Goal: Task Accomplishment & Management: Use online tool/utility

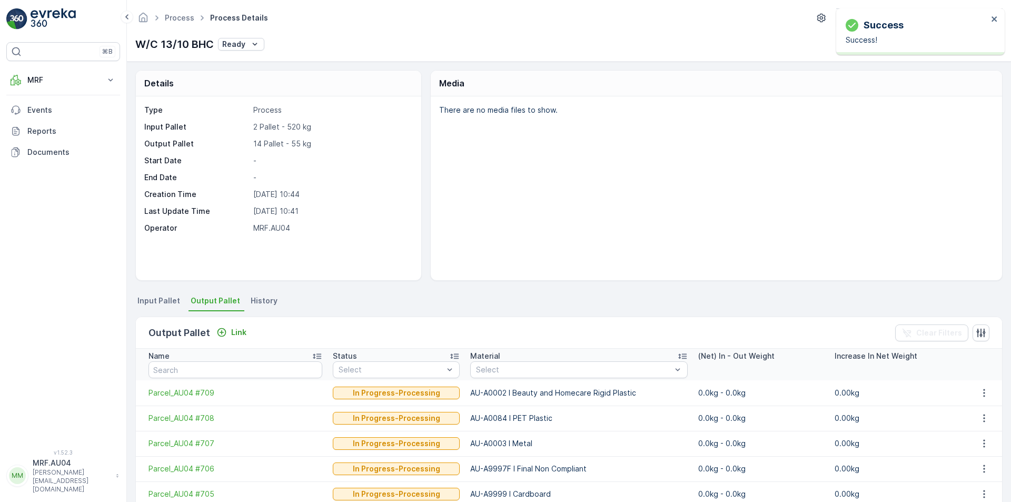
click at [224, 302] on span "Output Pallet" at bounding box center [215, 300] width 49 height 11
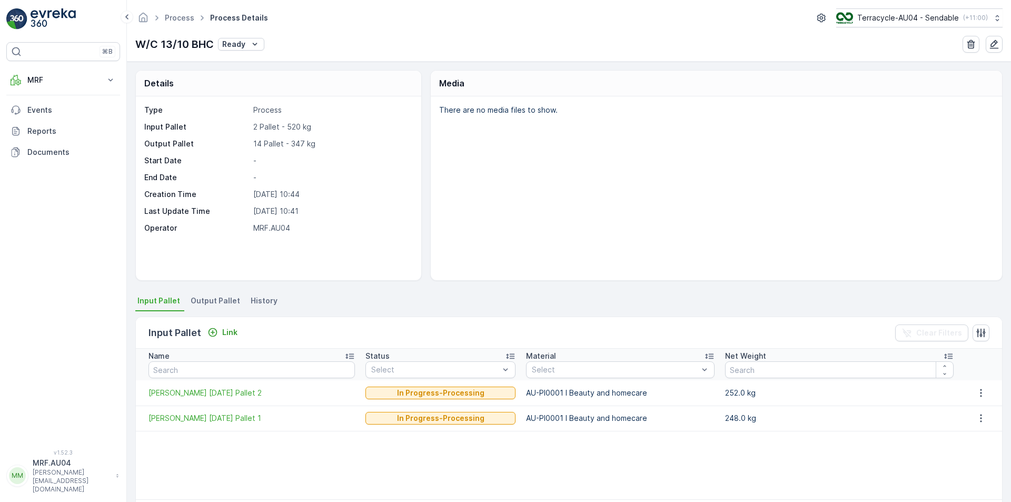
click at [214, 305] on span "Output Pallet" at bounding box center [215, 300] width 49 height 11
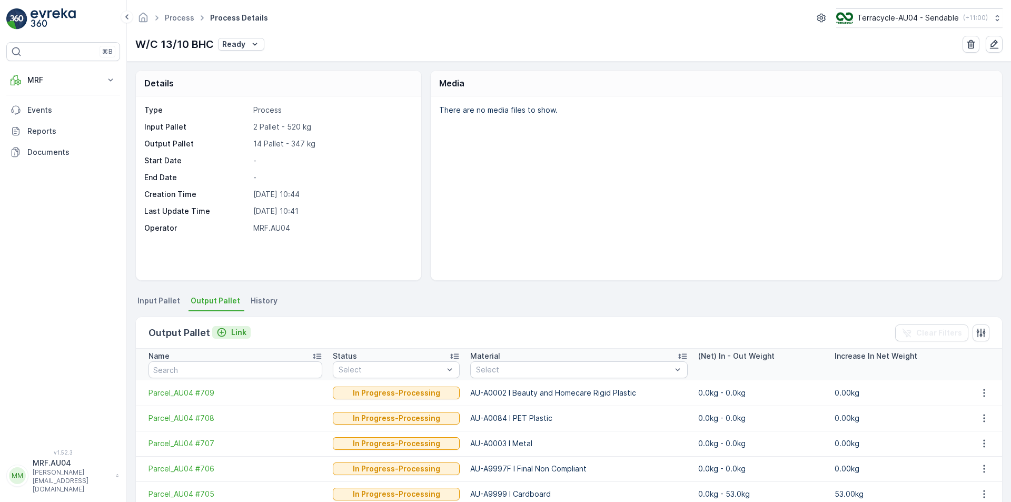
click at [222, 333] on icon "Link" at bounding box center [221, 332] width 11 height 11
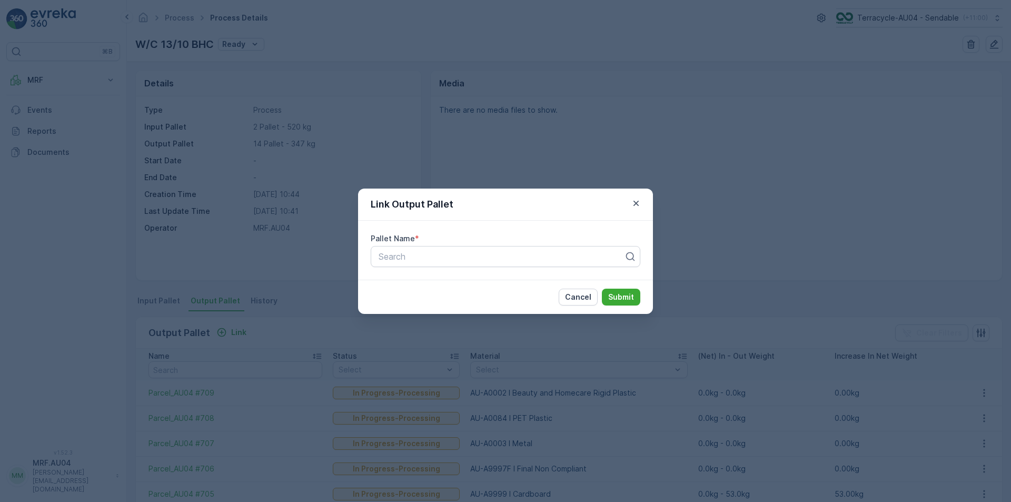
click at [499, 274] on div "Pallet Name * Search" at bounding box center [505, 250] width 295 height 59
click at [509, 254] on div at bounding box center [500, 256] width 247 height 9
paste input "Parcel_AU04 #711"
type input "Parcel_AU04 #711"
click at [509, 285] on div "Parcel_AU04 #711" at bounding box center [505, 281] width 257 height 9
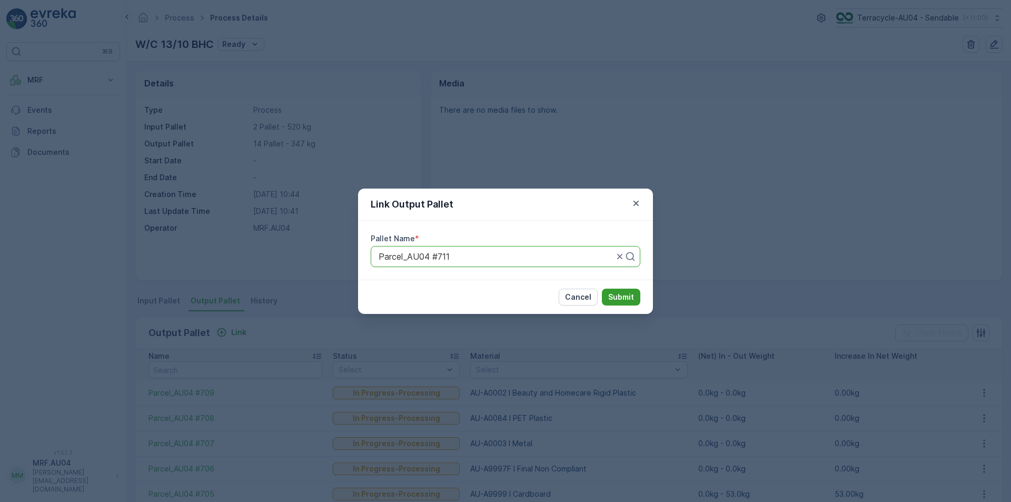
click at [621, 300] on p "Submit" at bounding box center [621, 297] width 26 height 11
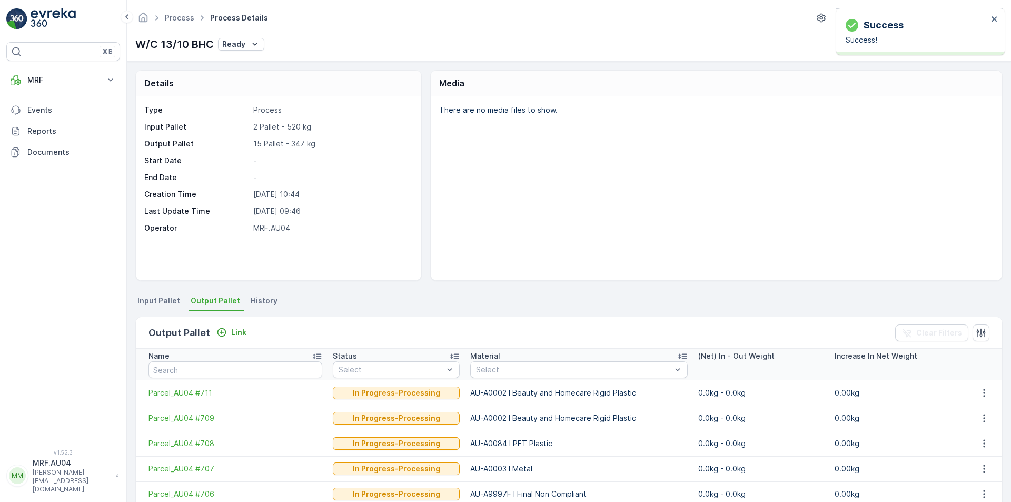
click at [230, 325] on div "Output Pallet Link" at bounding box center [199, 332] width 102 height 15
click at [231, 325] on div "Output Pallet Link" at bounding box center [199, 332] width 102 height 15
click at [237, 326] on button "Link" at bounding box center [231, 332] width 38 height 13
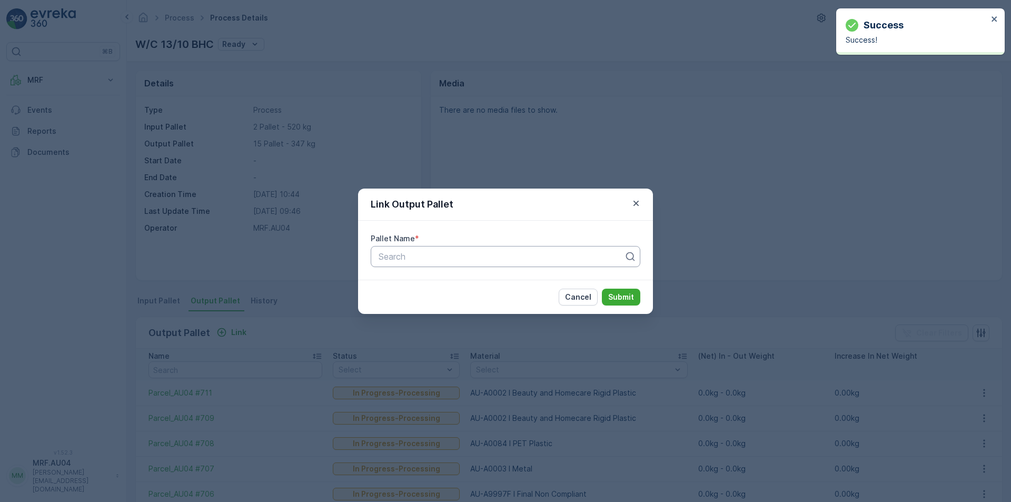
click at [441, 259] on div at bounding box center [500, 256] width 247 height 9
paste input "Parcel_AU04 #710"
type input "Parcel_AU04 #710"
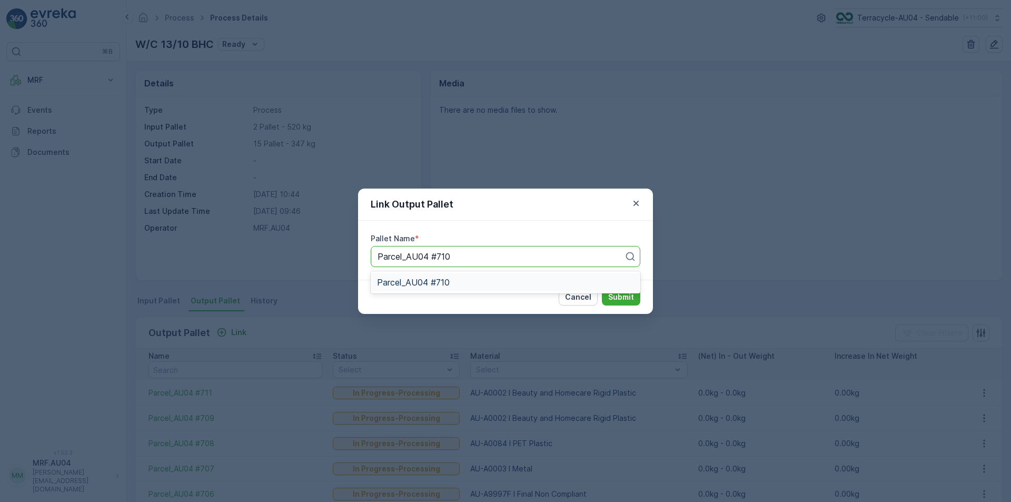
click at [529, 285] on div "Parcel_AU04 #710" at bounding box center [505, 281] width 257 height 9
click at [627, 293] on p "Submit" at bounding box center [621, 297] width 26 height 11
